Goal: Browse casually

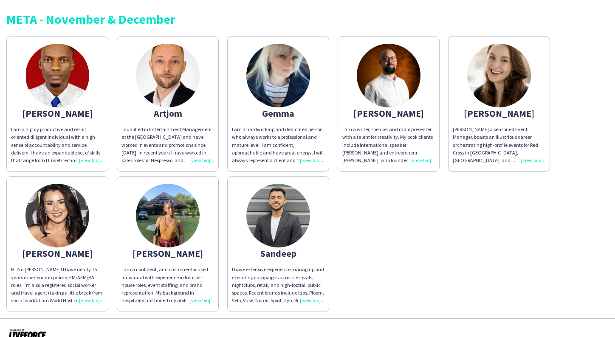
click at [178, 209] on img at bounding box center [168, 216] width 64 height 64
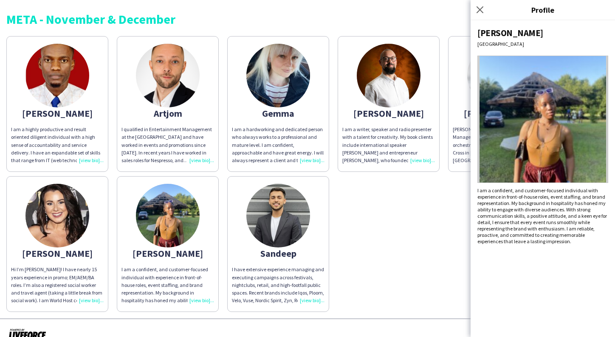
click at [409, 110] on div "[PERSON_NAME]" at bounding box center [389, 114] width 93 height 8
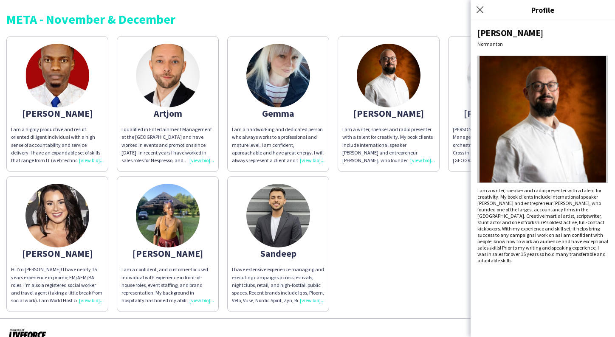
click at [267, 83] on img at bounding box center [278, 76] width 64 height 64
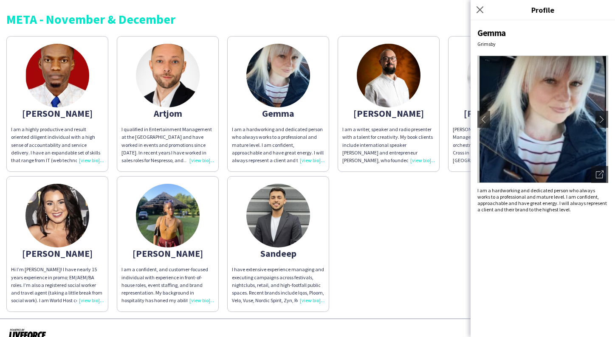
click at [48, 214] on img at bounding box center [57, 216] width 64 height 64
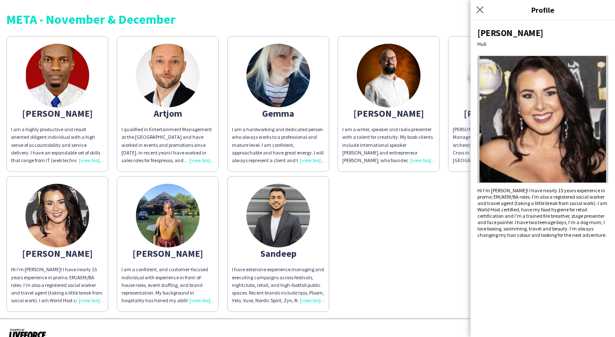
click at [415, 84] on img at bounding box center [389, 76] width 64 height 64
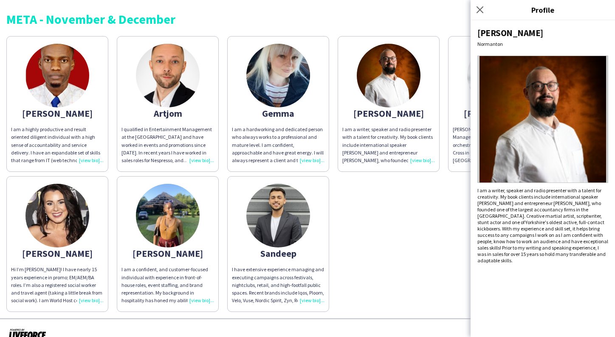
click at [393, 31] on div "META - November & December [PERSON_NAME] I am a highly productive and result or…" at bounding box center [307, 159] width 615 height 319
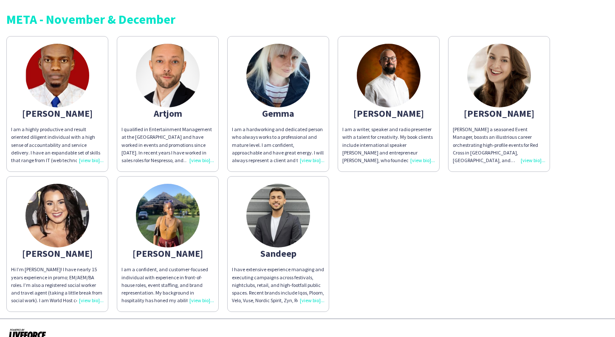
click at [495, 86] on img at bounding box center [499, 76] width 64 height 64
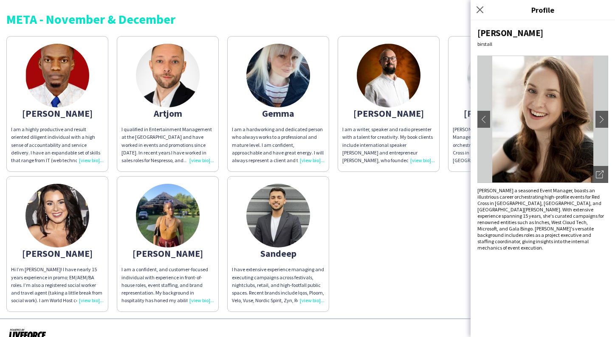
click at [409, 93] on img at bounding box center [389, 76] width 64 height 64
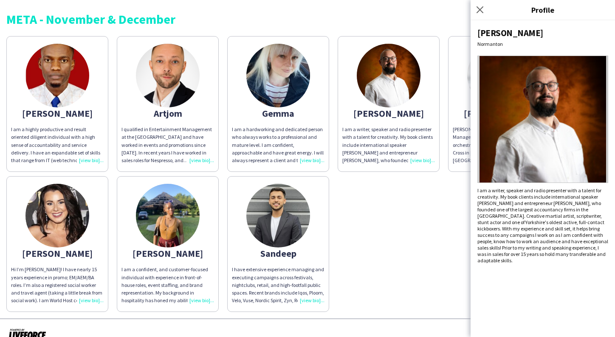
click at [284, 92] on img at bounding box center [278, 76] width 64 height 64
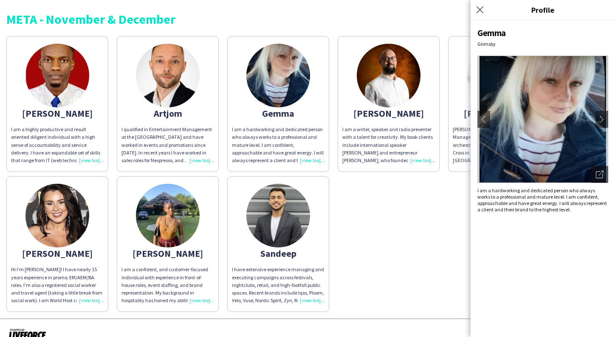
click at [181, 82] on img at bounding box center [168, 76] width 64 height 64
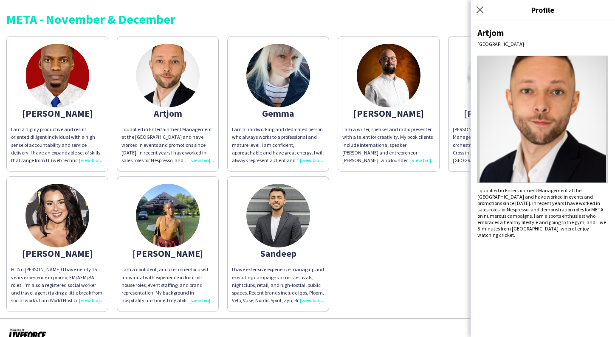
click at [73, 89] on img at bounding box center [57, 76] width 64 height 64
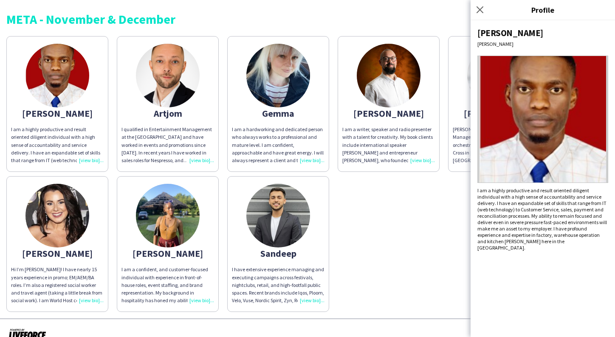
click at [58, 210] on img at bounding box center [57, 216] width 64 height 64
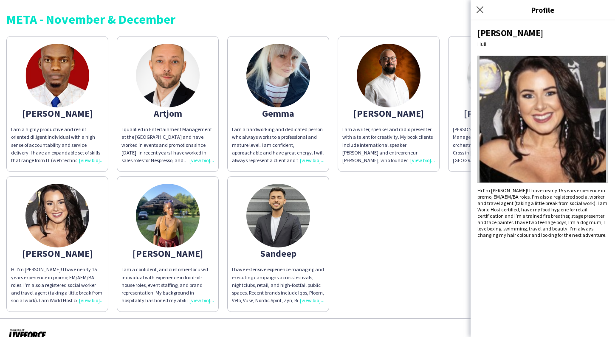
click at [148, 235] on img at bounding box center [168, 216] width 64 height 64
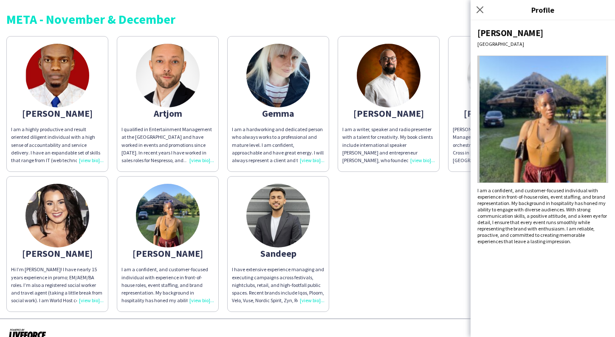
click at [283, 212] on img at bounding box center [278, 216] width 64 height 64
